Goal: Information Seeking & Learning: Understand process/instructions

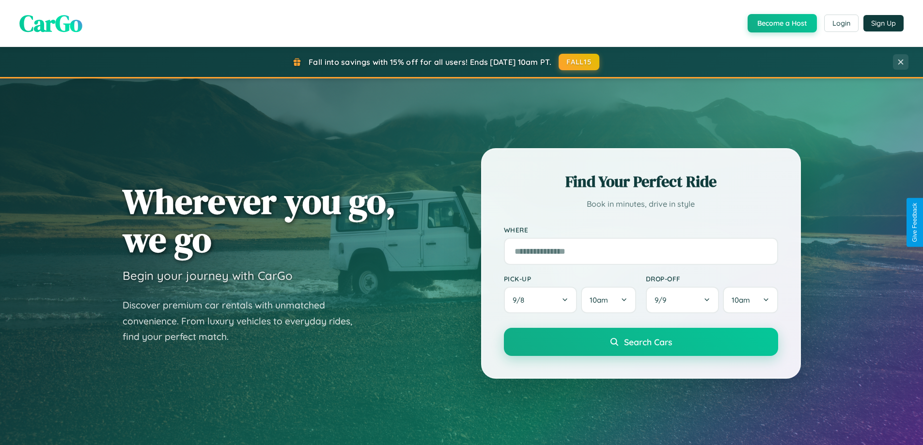
scroll to position [1865, 0]
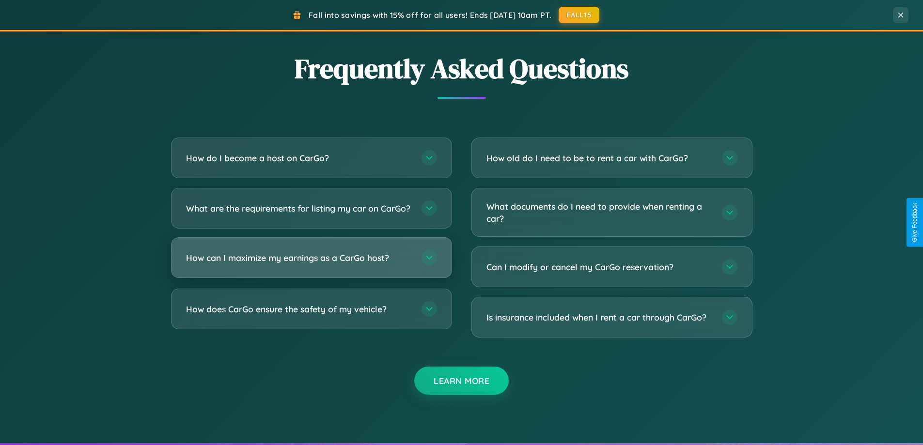
click at [311, 264] on h3 "How can I maximize my earnings as a CarGo host?" at bounding box center [299, 258] width 226 height 12
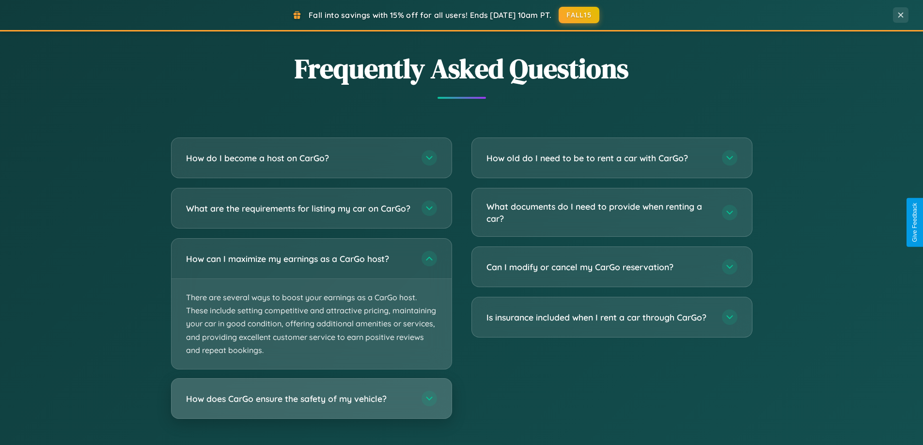
click at [311, 405] on h3 "How does CarGo ensure the safety of my vehicle?" at bounding box center [299, 399] width 226 height 12
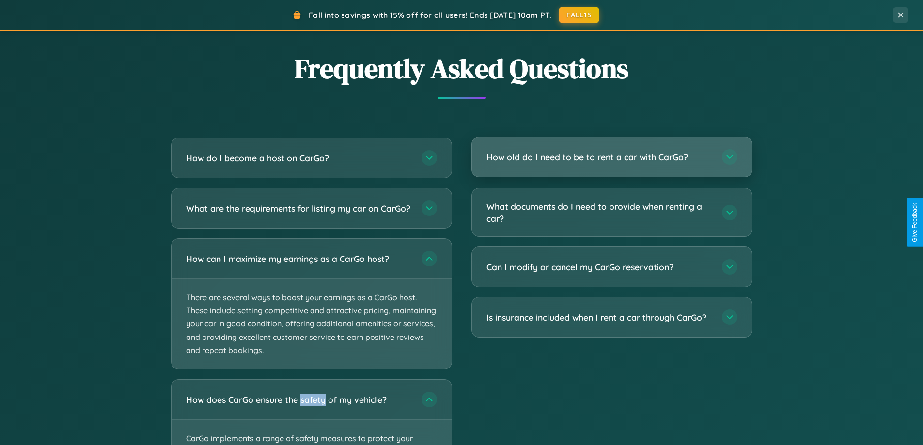
click at [612, 157] on h3 "How old do I need to be to rent a car with CarGo?" at bounding box center [600, 157] width 226 height 12
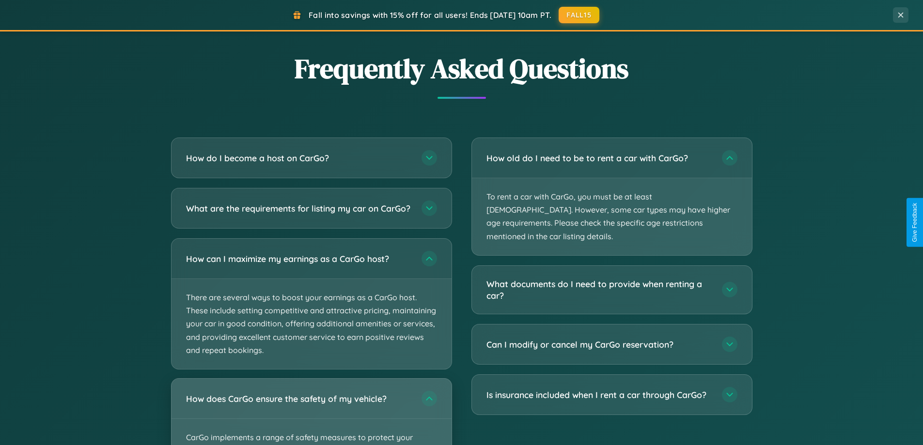
click at [311, 416] on div "How does CarGo ensure the safety of my vehicle?" at bounding box center [312, 399] width 280 height 40
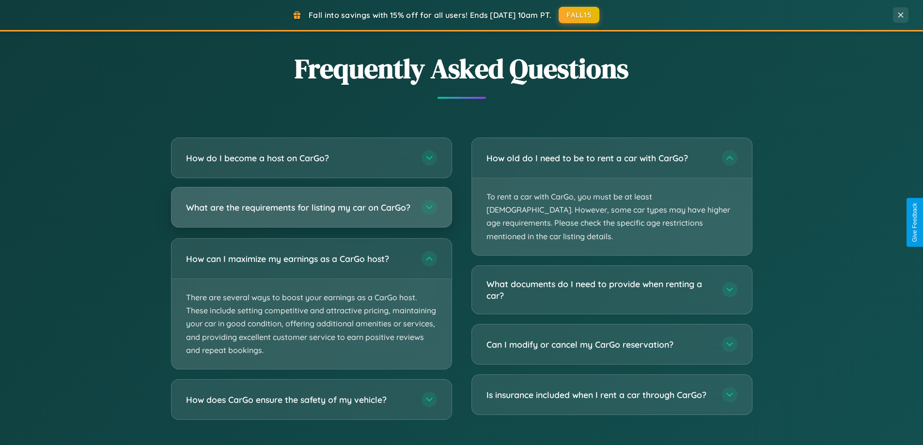
click at [311, 212] on h3 "What are the requirements for listing my car on CarGo?" at bounding box center [299, 208] width 226 height 12
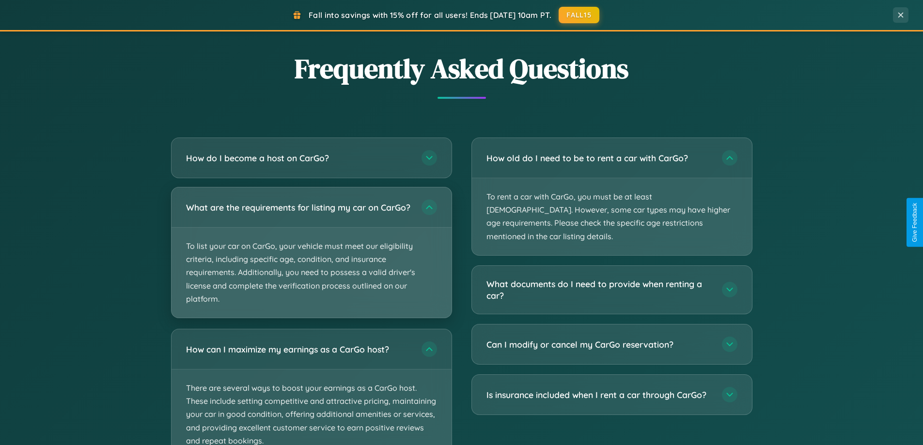
click at [311, 257] on p "To list your car on CarGo, your vehicle must meet our eligibility criteria, inc…" at bounding box center [312, 273] width 280 height 90
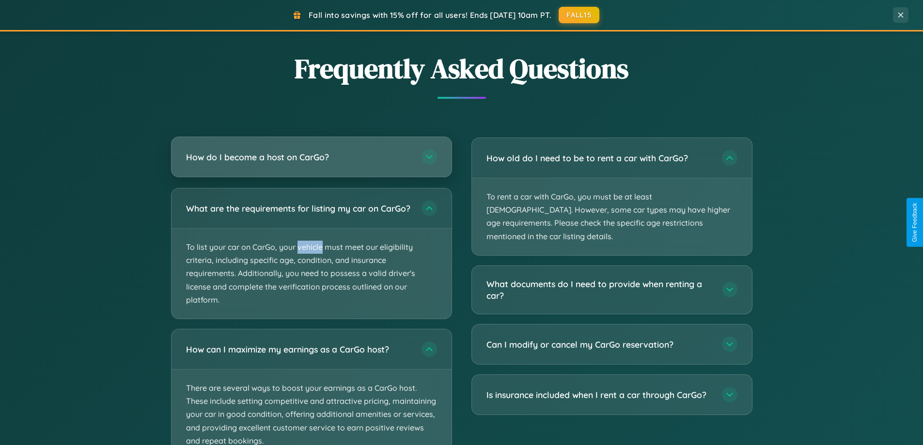
click at [311, 158] on h3 "How do I become a host on CarGo?" at bounding box center [299, 157] width 226 height 12
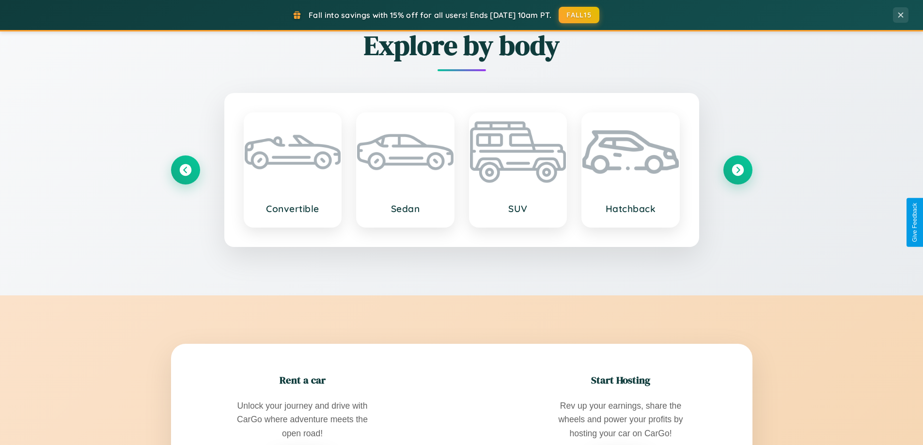
scroll to position [418, 0]
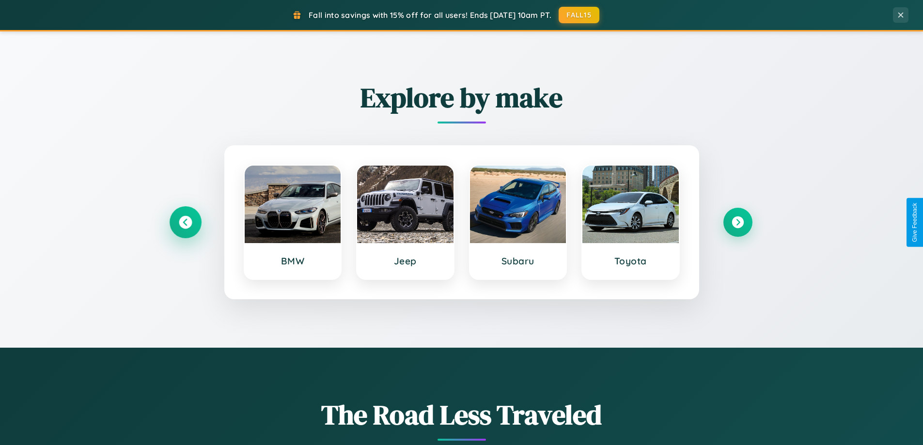
click at [185, 222] on icon at bounding box center [185, 222] width 13 height 13
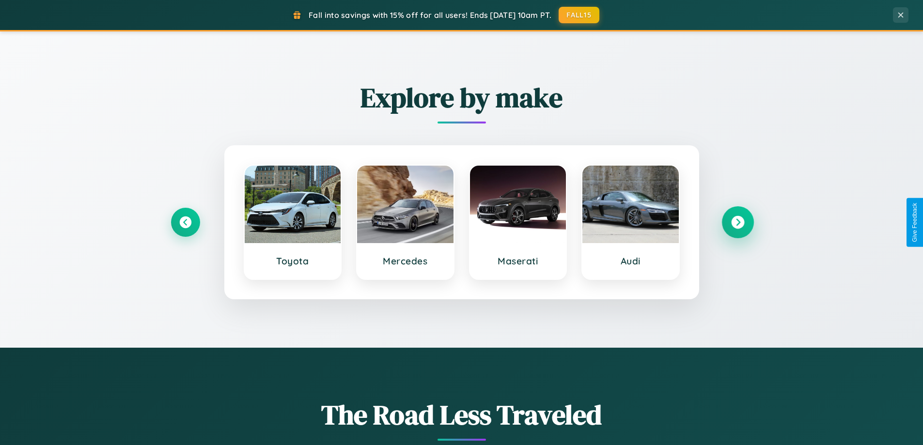
click at [738, 222] on icon at bounding box center [737, 222] width 13 height 13
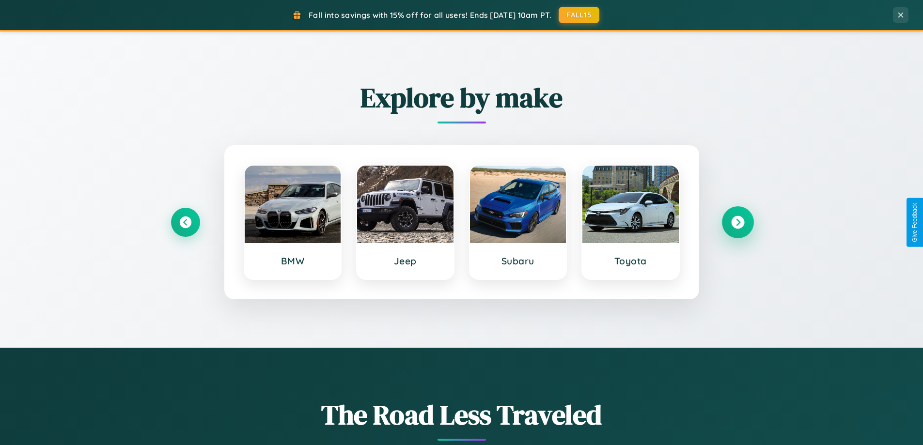
click at [738, 222] on icon at bounding box center [737, 222] width 13 height 13
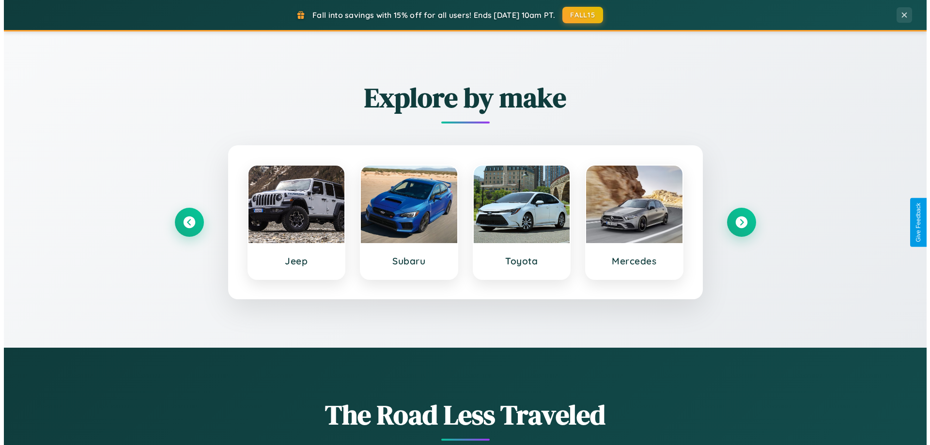
scroll to position [0, 0]
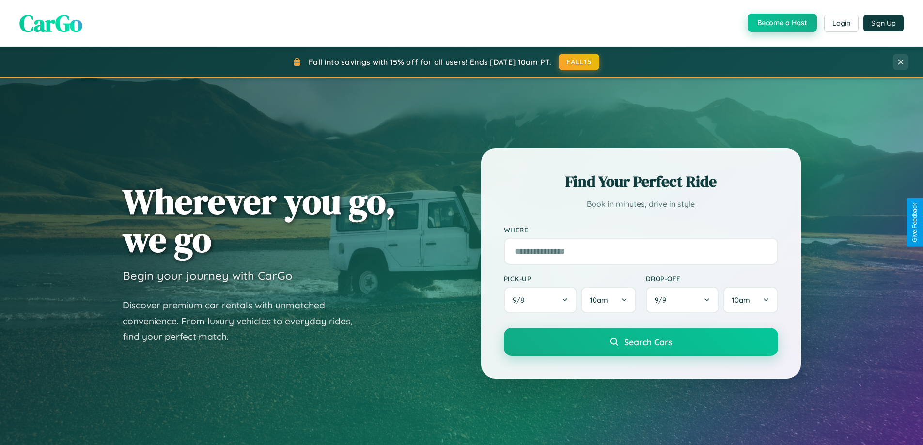
click at [781, 23] on button "Become a Host" at bounding box center [782, 23] width 69 height 18
